Goal: Information Seeking & Learning: Learn about a topic

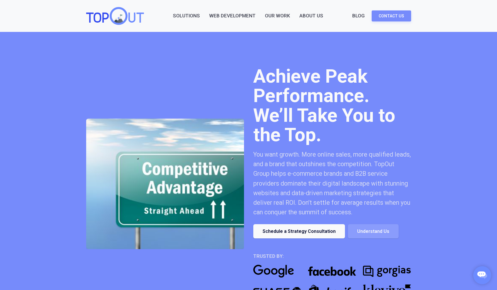
click at [241, 17] on link "Web Development" at bounding box center [232, 16] width 46 height 8
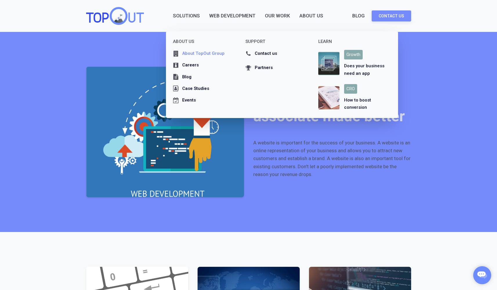
click at [209, 54] on div "About TopOut Group" at bounding box center [203, 53] width 42 height 7
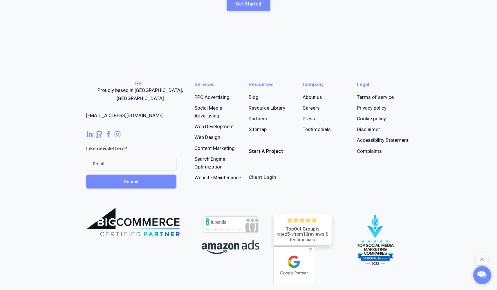
scroll to position [1804, 0]
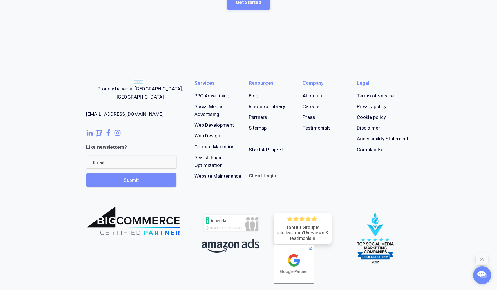
click at [211, 133] on link "Web Design" at bounding box center [208, 136] width 26 height 8
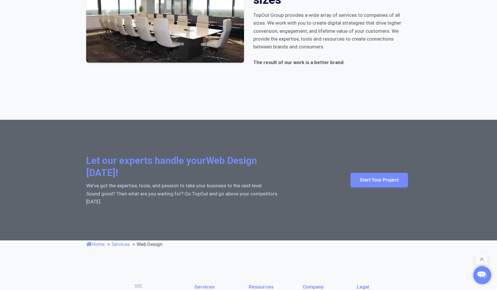
scroll to position [1054, 0]
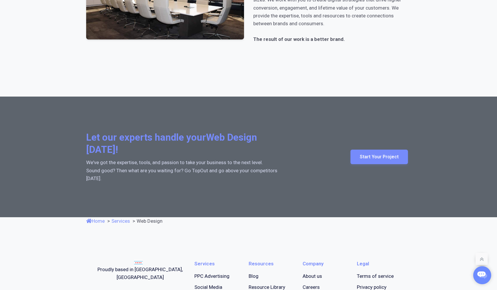
click at [221, 164] on div "We've got the expertise, tools, and passion to take your business to the next l…" at bounding box center [181, 171] width 191 height 24
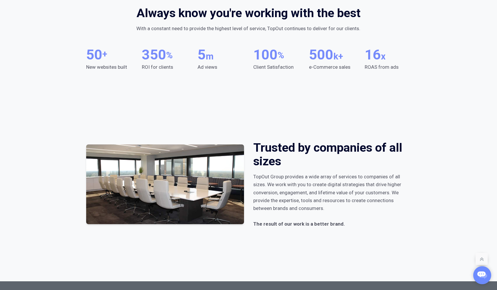
scroll to position [617, 0]
